Goal: Information Seeking & Learning: Learn about a topic

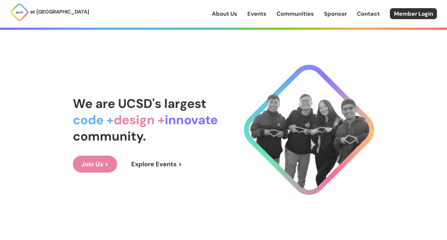
scroll to position [347, 0]
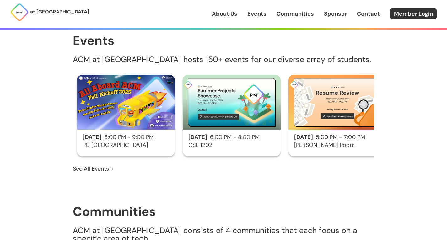
click at [234, 109] on img at bounding box center [232, 102] width 98 height 55
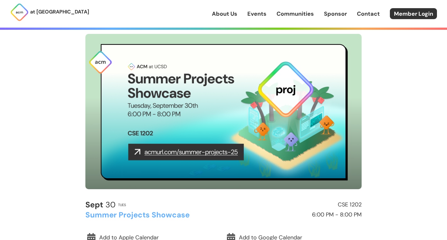
scroll to position [31, 0]
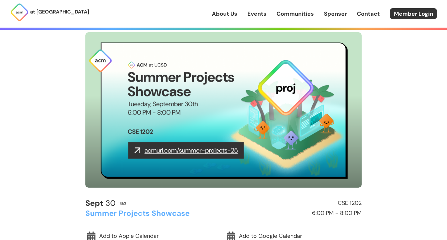
click at [216, 152] on img at bounding box center [223, 109] width 276 height 155
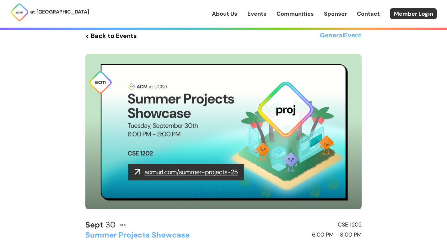
scroll to position [0, 0]
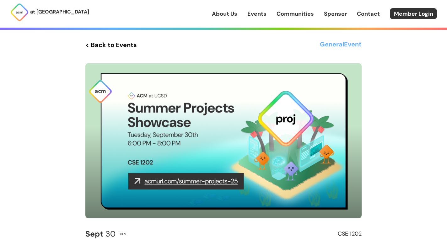
click at [107, 43] on link "< Back to Events" at bounding box center [110, 44] width 51 height 11
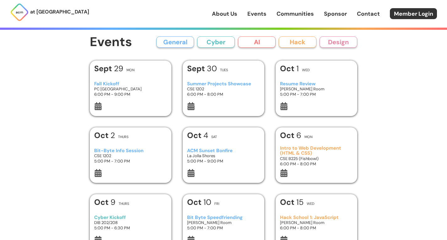
click at [345, 43] on button "Design" at bounding box center [338, 41] width 38 height 11
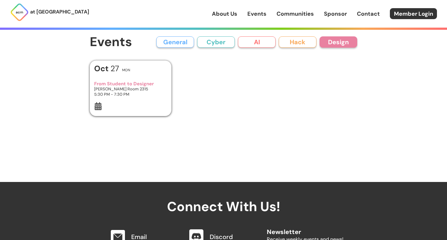
click at [137, 83] on h3 "From Student to Designer" at bounding box center [130, 83] width 73 height 5
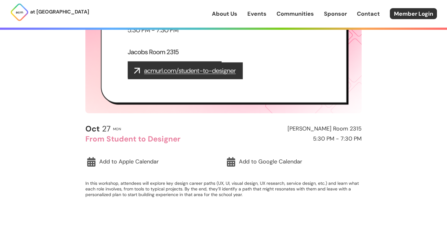
scroll to position [107, 0]
